Goal: Task Accomplishment & Management: Manage account settings

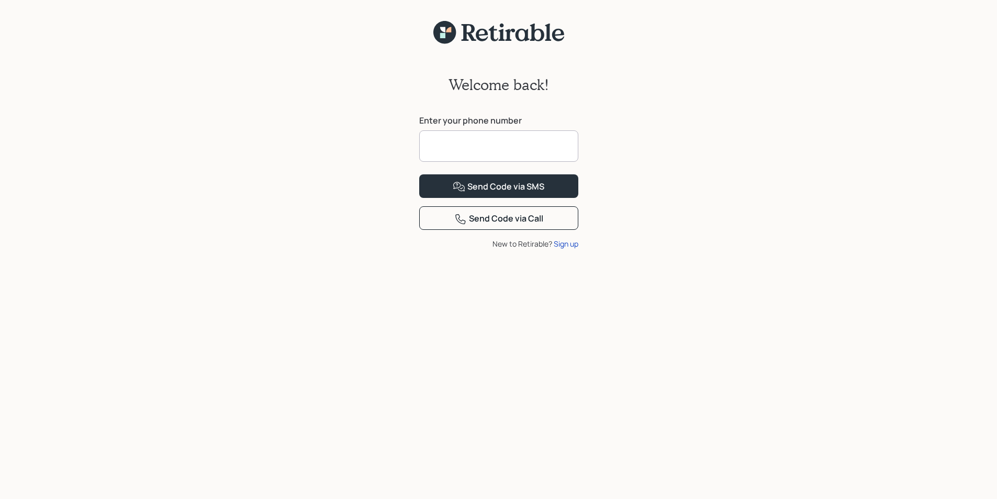
click at [437, 152] on input at bounding box center [498, 145] width 159 height 31
type input "**********"
click at [495, 193] on div "Send Code via SMS" at bounding box center [499, 187] width 92 height 13
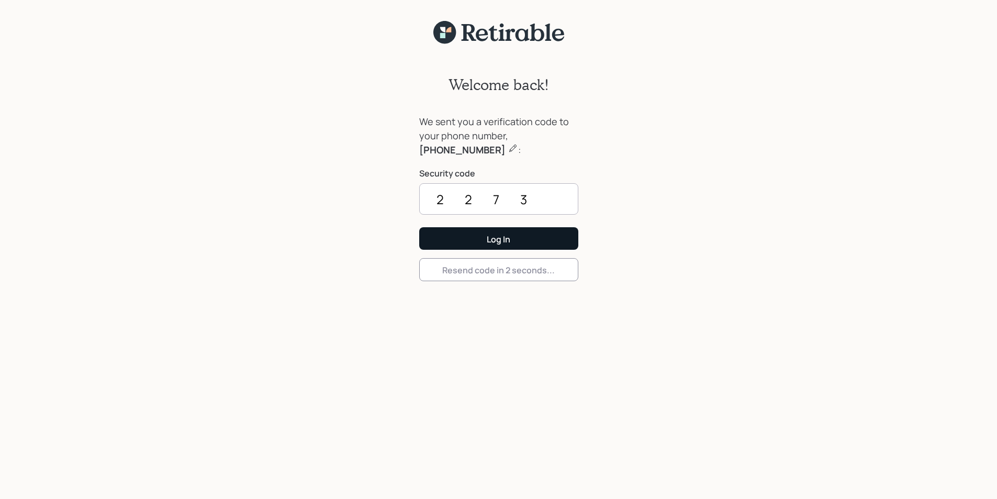
type input "2273"
click at [497, 245] on button "Log In" at bounding box center [498, 238] width 159 height 22
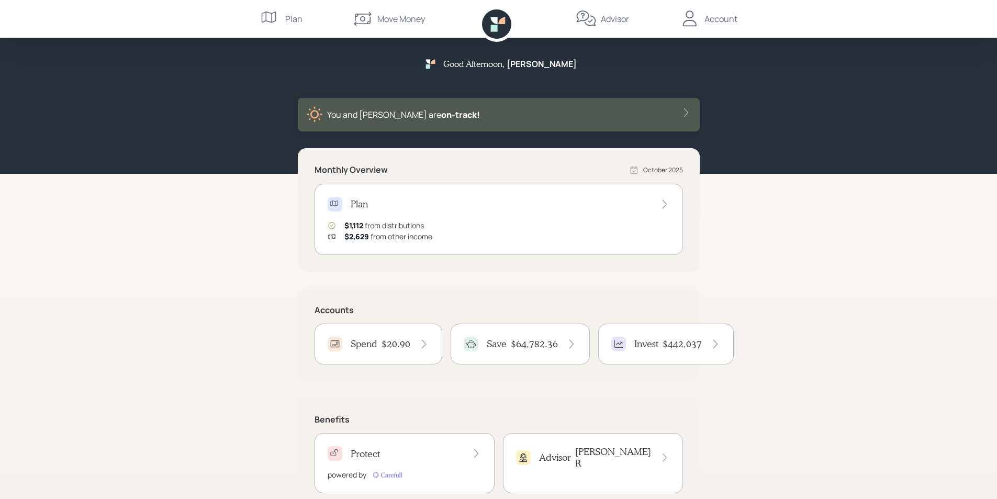
click at [512, 346] on h4 "$64,782.36" at bounding box center [534, 344] width 47 height 12
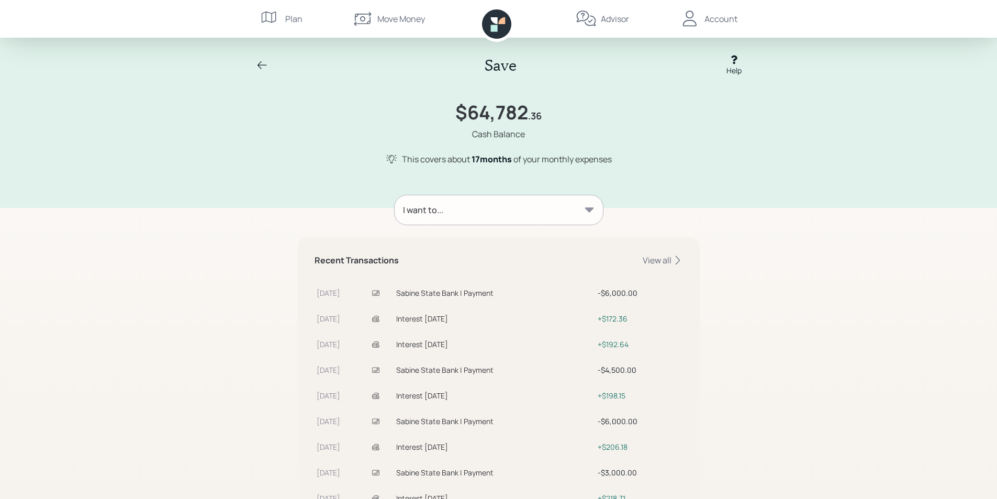
click at [589, 209] on icon at bounding box center [588, 209] width 9 height 5
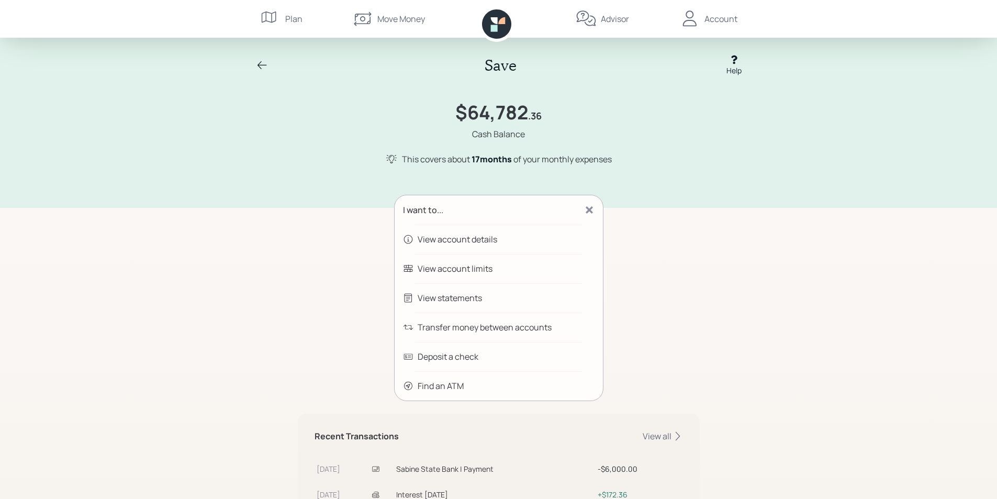
click at [441, 323] on div "Transfer money between accounts" at bounding box center [485, 327] width 134 height 13
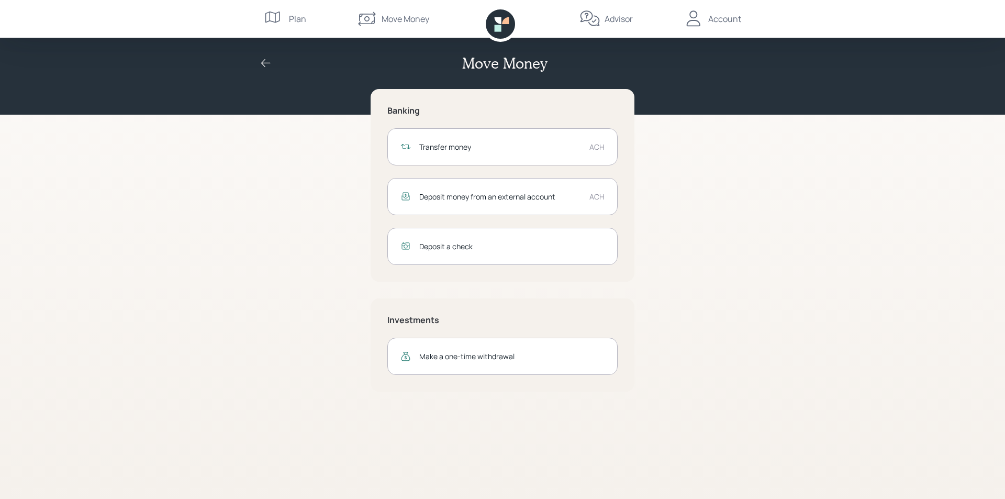
click at [451, 145] on div "Transfer money" at bounding box center [500, 146] width 162 height 11
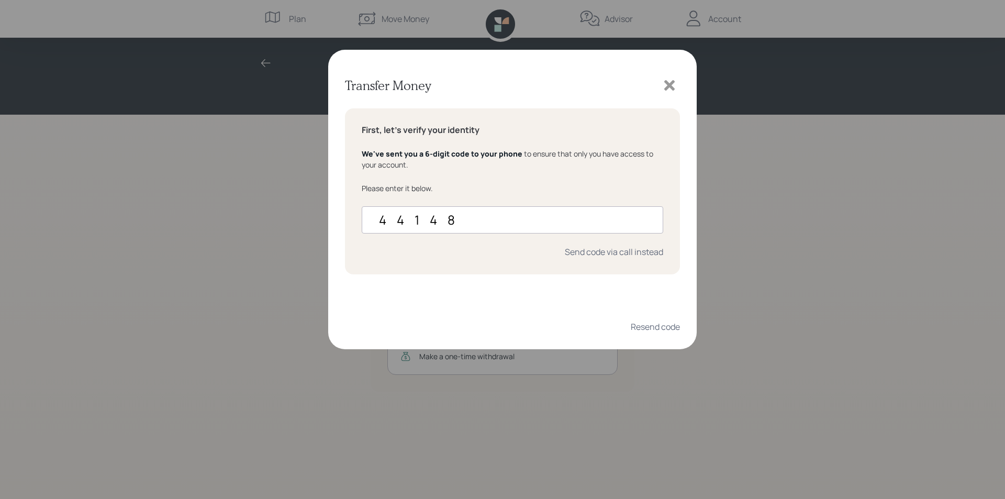
type input "441481"
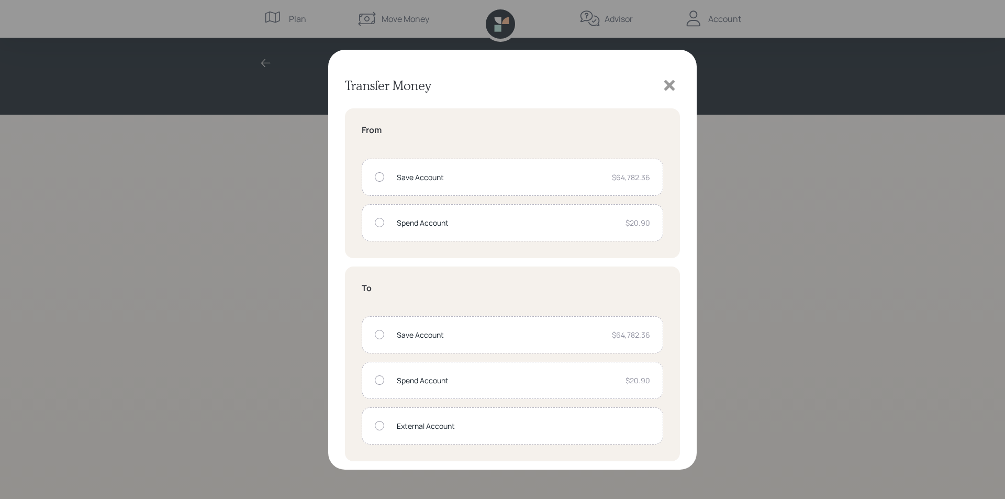
click at [376, 178] on div at bounding box center [379, 176] width 9 height 9
radio input "true"
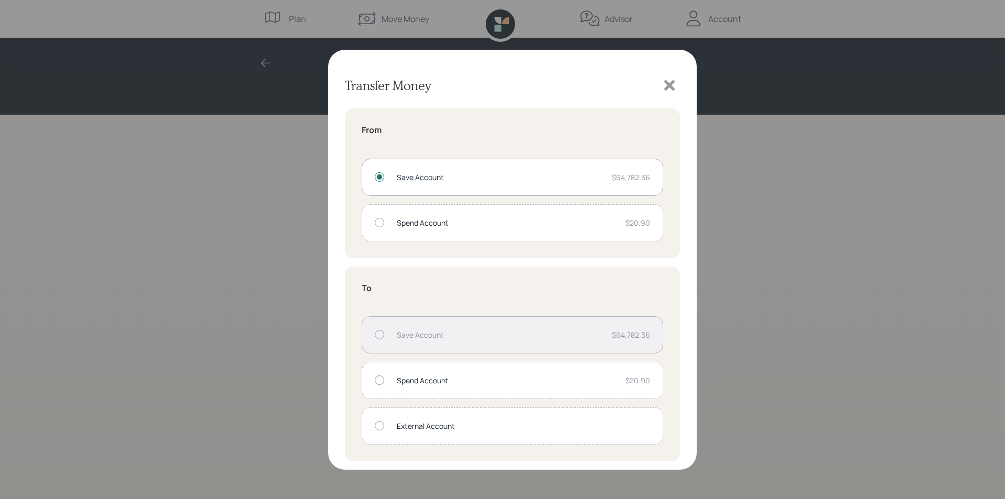
click at [381, 424] on div at bounding box center [379, 425] width 9 height 9
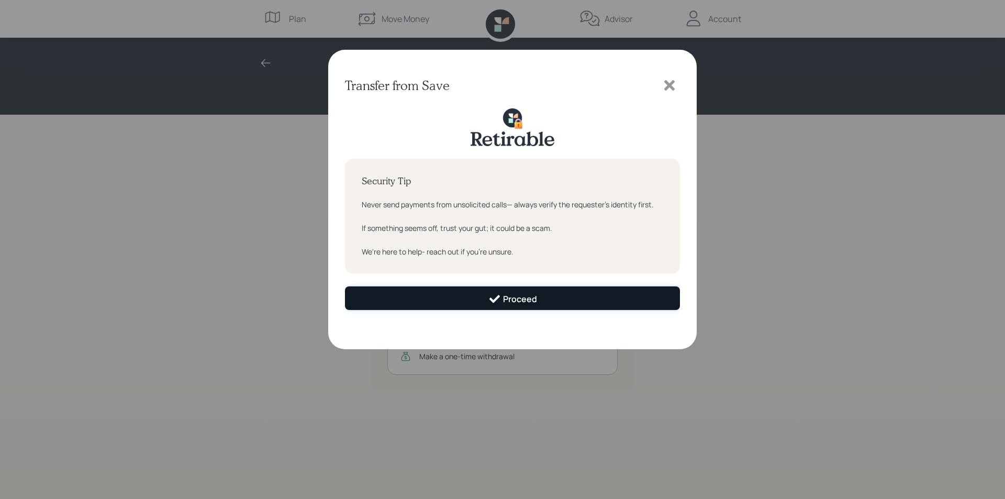
click at [525, 296] on div "Proceed" at bounding box center [512, 298] width 49 height 13
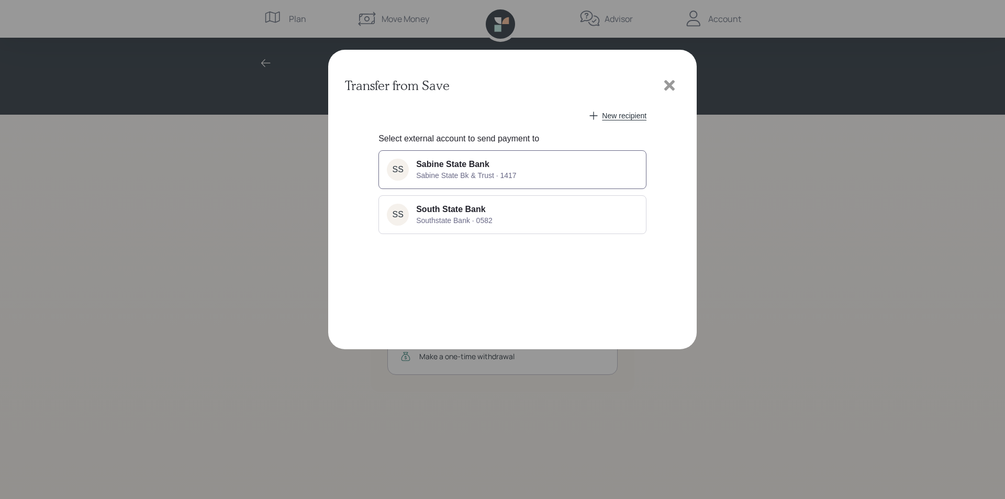
click at [418, 159] on button "SS Sabine State Bank Sabine State Bk & Trust · 1417" at bounding box center [512, 169] width 268 height 39
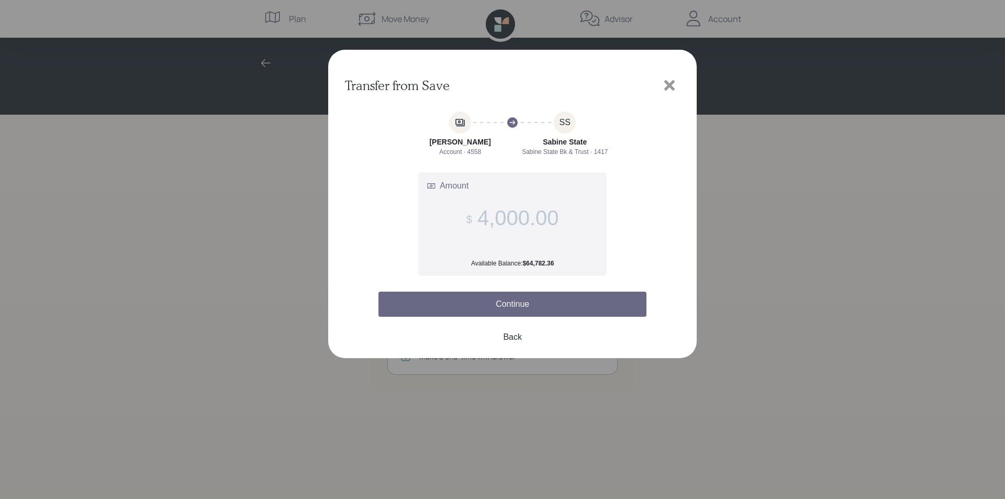
type input "4,000.00"
click at [518, 301] on button "Continue" at bounding box center [512, 303] width 268 height 25
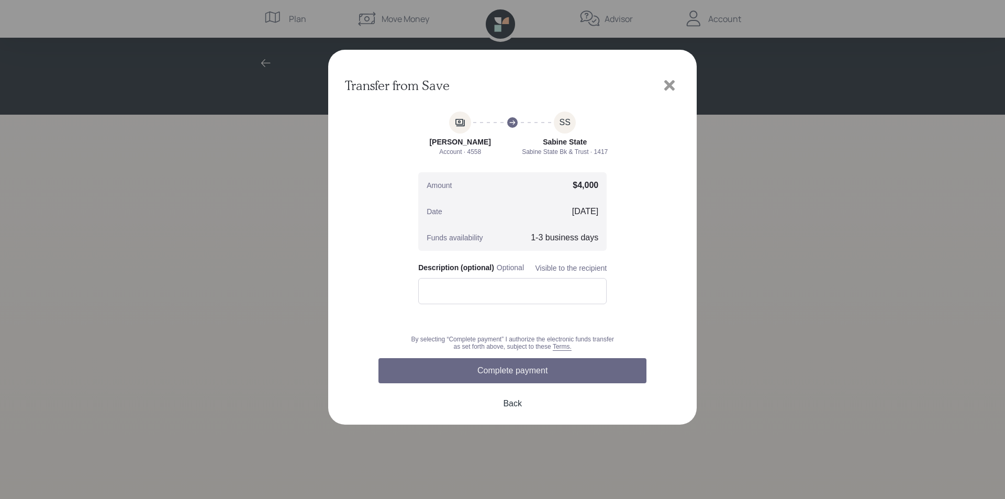
click at [489, 367] on button "Complete payment" at bounding box center [512, 370] width 268 height 25
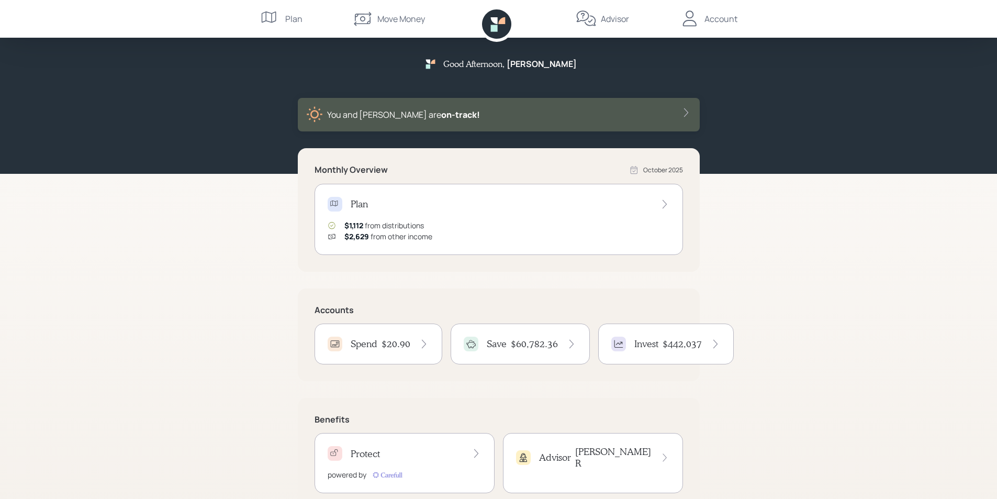
click at [717, 20] on div "Account" at bounding box center [720, 19] width 33 height 13
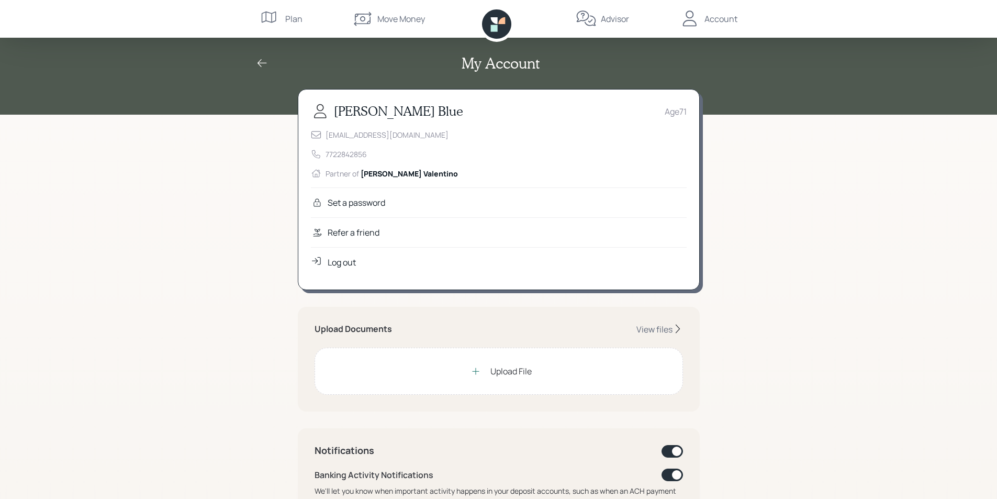
click at [336, 262] on div "Log out" at bounding box center [342, 262] width 28 height 13
